Goal: Transaction & Acquisition: Subscribe to service/newsletter

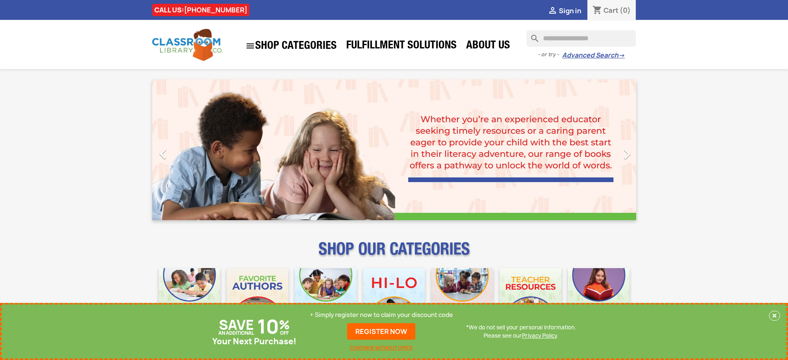
click at [381, 315] on p "+ Simply register now to claim your discount code" at bounding box center [381, 314] width 143 height 8
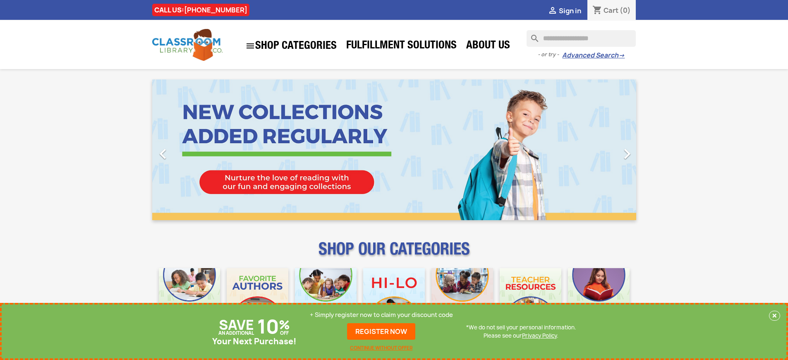
click at [381, 315] on p "+ Simply register now to claim your discount code" at bounding box center [381, 314] width 143 height 8
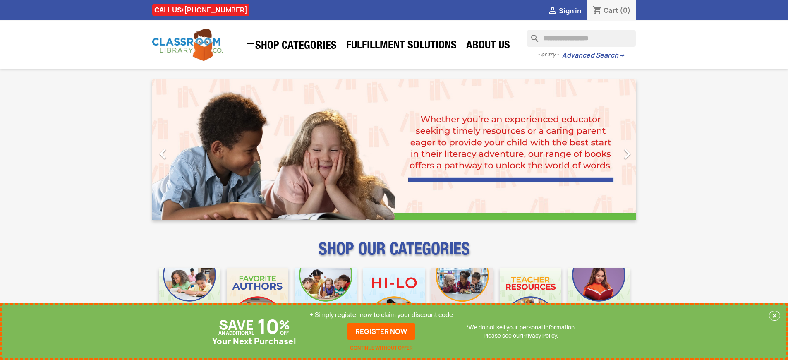
click at [381, 315] on p "+ Simply register now to claim your discount code" at bounding box center [381, 314] width 143 height 8
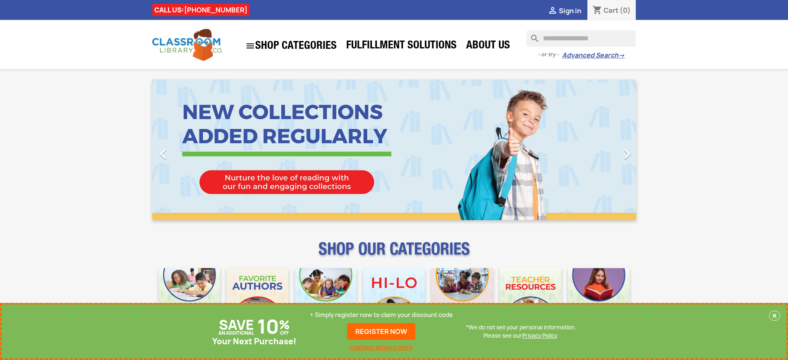
click at [381, 315] on p "+ Simply register now to claim your discount code" at bounding box center [381, 314] width 143 height 8
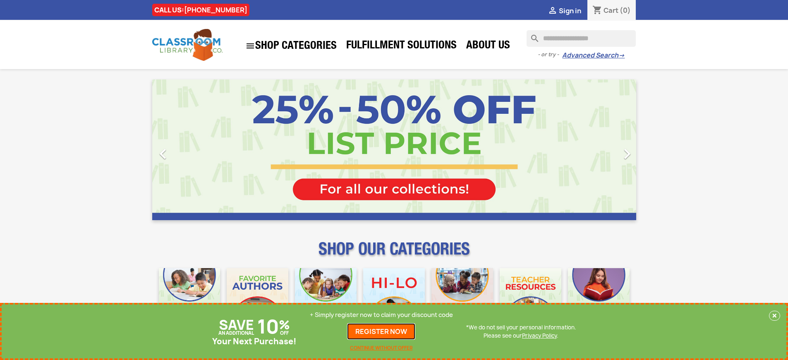
click at [381, 331] on link "REGISTER NOW" at bounding box center [381, 331] width 68 height 17
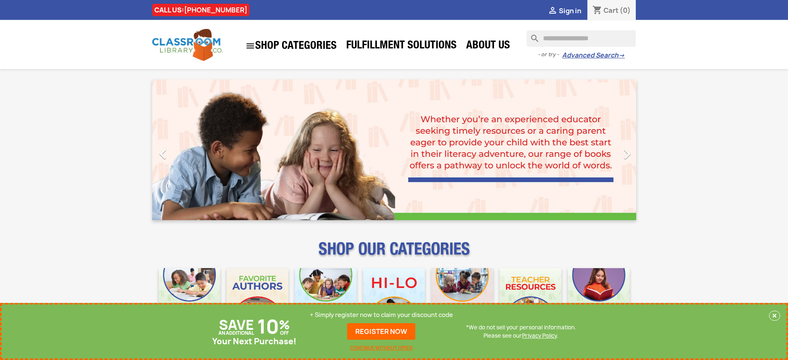
click at [381, 315] on p "+ Simply register now to claim your discount code" at bounding box center [381, 314] width 143 height 8
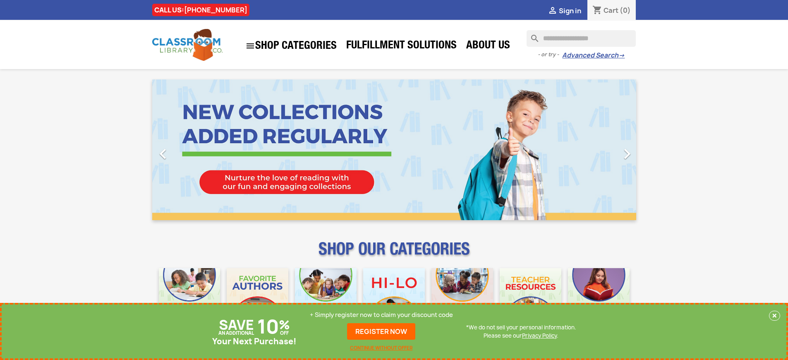
click at [381, 315] on p "+ Simply register now to claim your discount code" at bounding box center [381, 314] width 143 height 8
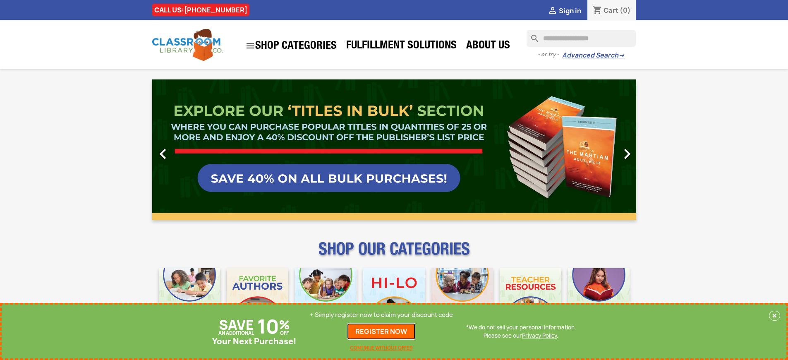
click at [381, 331] on link "REGISTER NOW" at bounding box center [381, 331] width 68 height 17
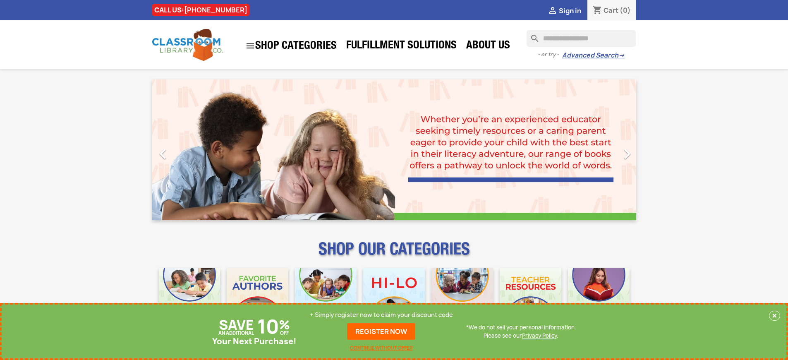
click at [381, 315] on p "+ Simply register now to claim your discount code" at bounding box center [381, 314] width 143 height 8
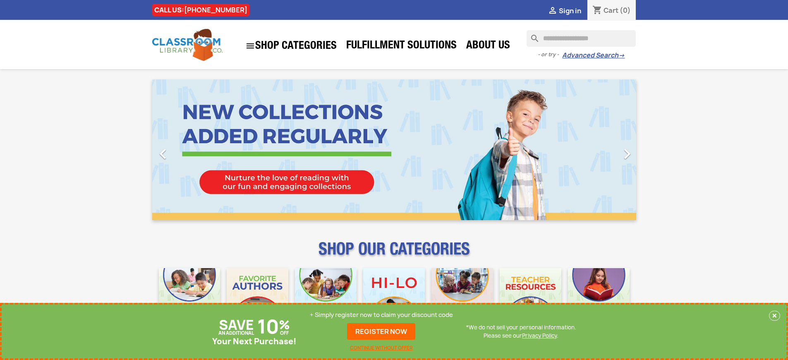
click at [381, 315] on p "+ Simply register now to claim your discount code" at bounding box center [381, 314] width 143 height 8
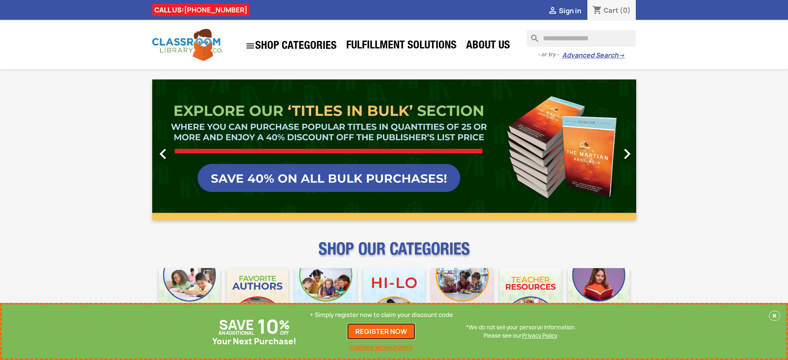
click at [381, 331] on link "REGISTER NOW" at bounding box center [381, 331] width 68 height 17
